Goal: Browse casually

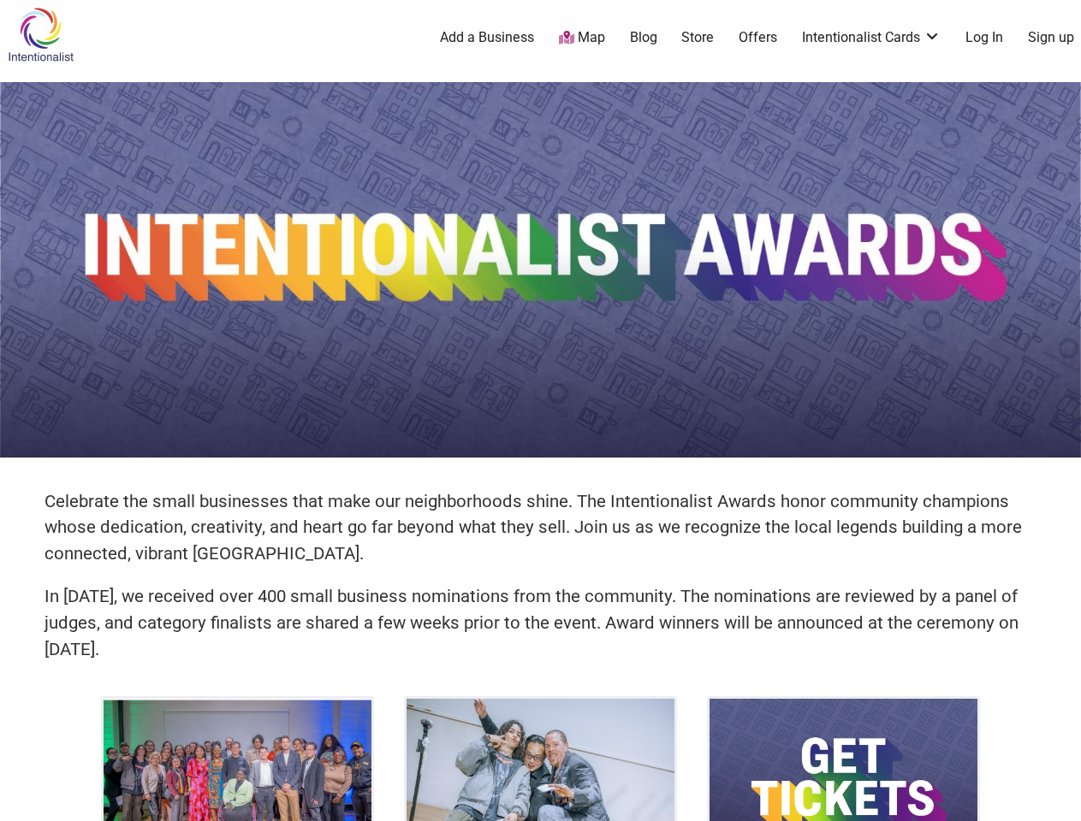
click at [540, 411] on img at bounding box center [540, 270] width 1081 height 376
click at [1061, 802] on icon at bounding box center [1062, 800] width 19 height 21
